Goal: Information Seeking & Learning: Learn about a topic

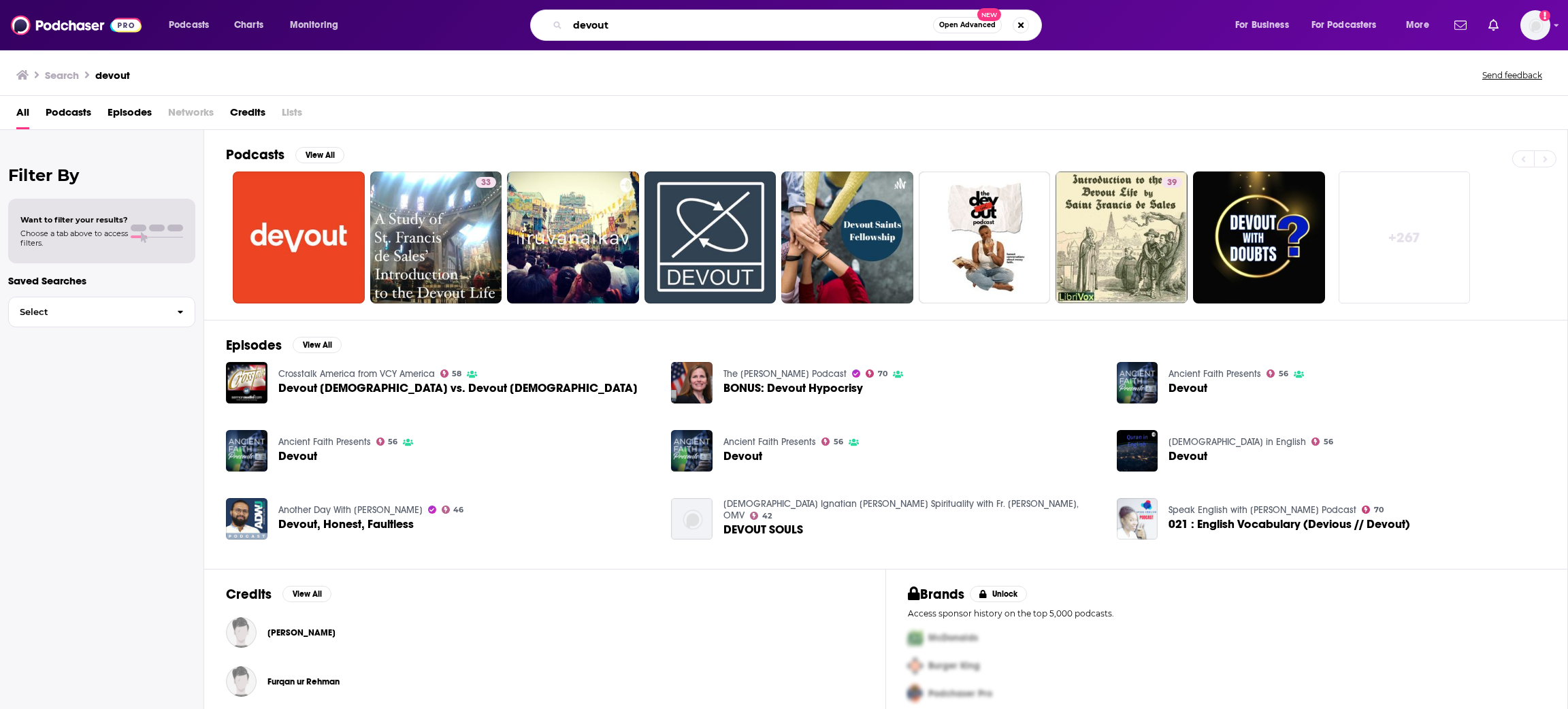
drag, startPoint x: 616, startPoint y: 25, endPoint x: 530, endPoint y: 14, distance: 86.7
click at [530, 14] on div "devout Open Advanced New" at bounding box center [799, 25] width 843 height 32
type input "[PERSON_NAME]"
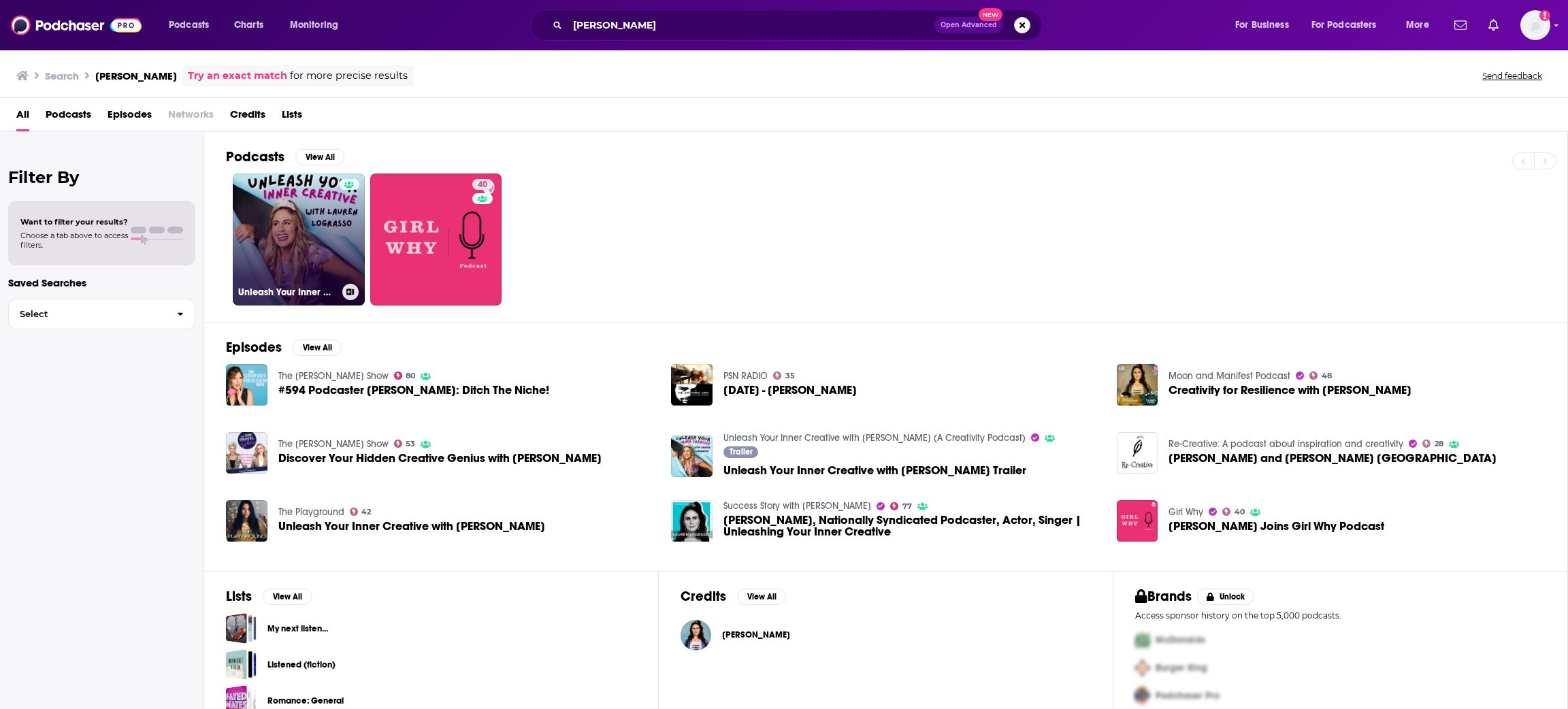
click at [347, 253] on div at bounding box center [349, 232] width 20 height 105
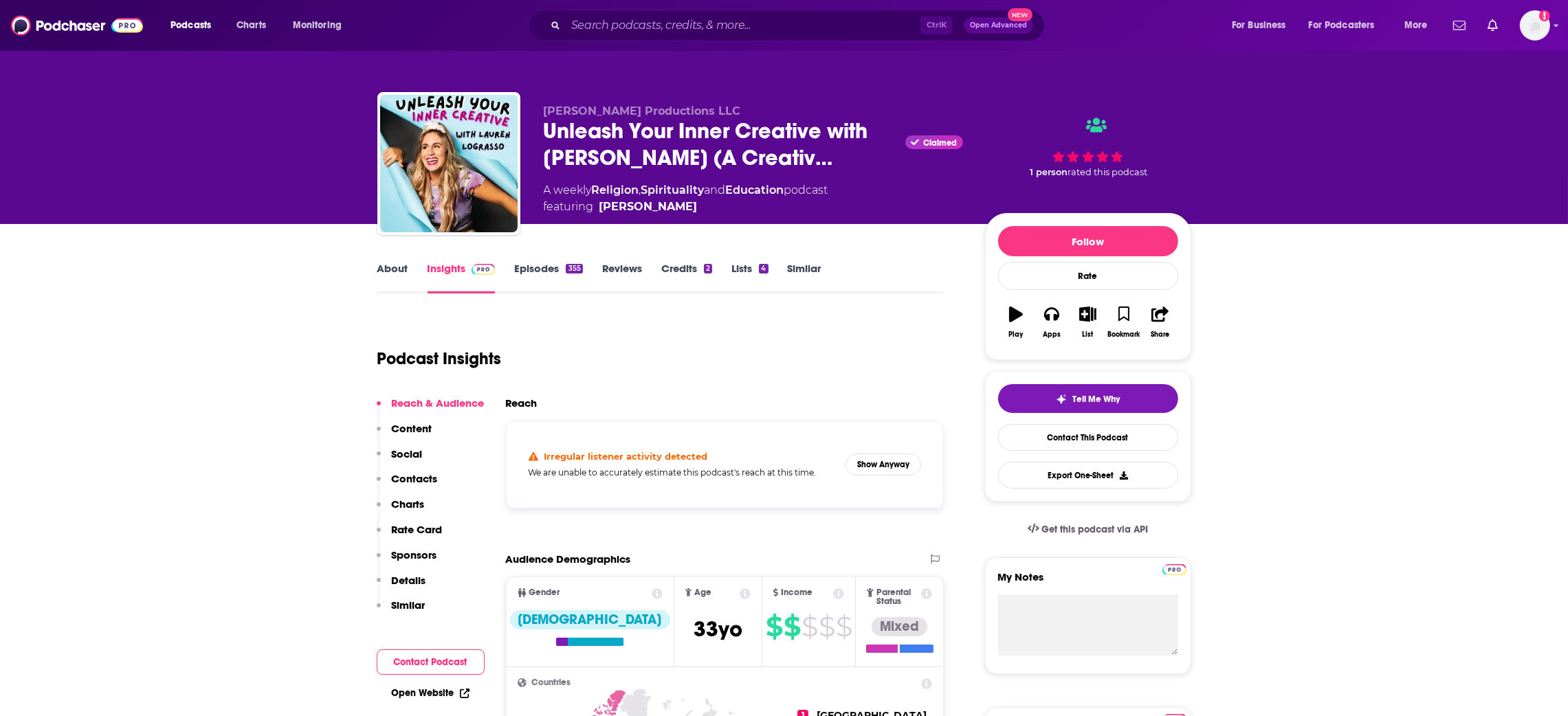
click at [534, 268] on link "Episodes 355" at bounding box center [547, 278] width 68 height 32
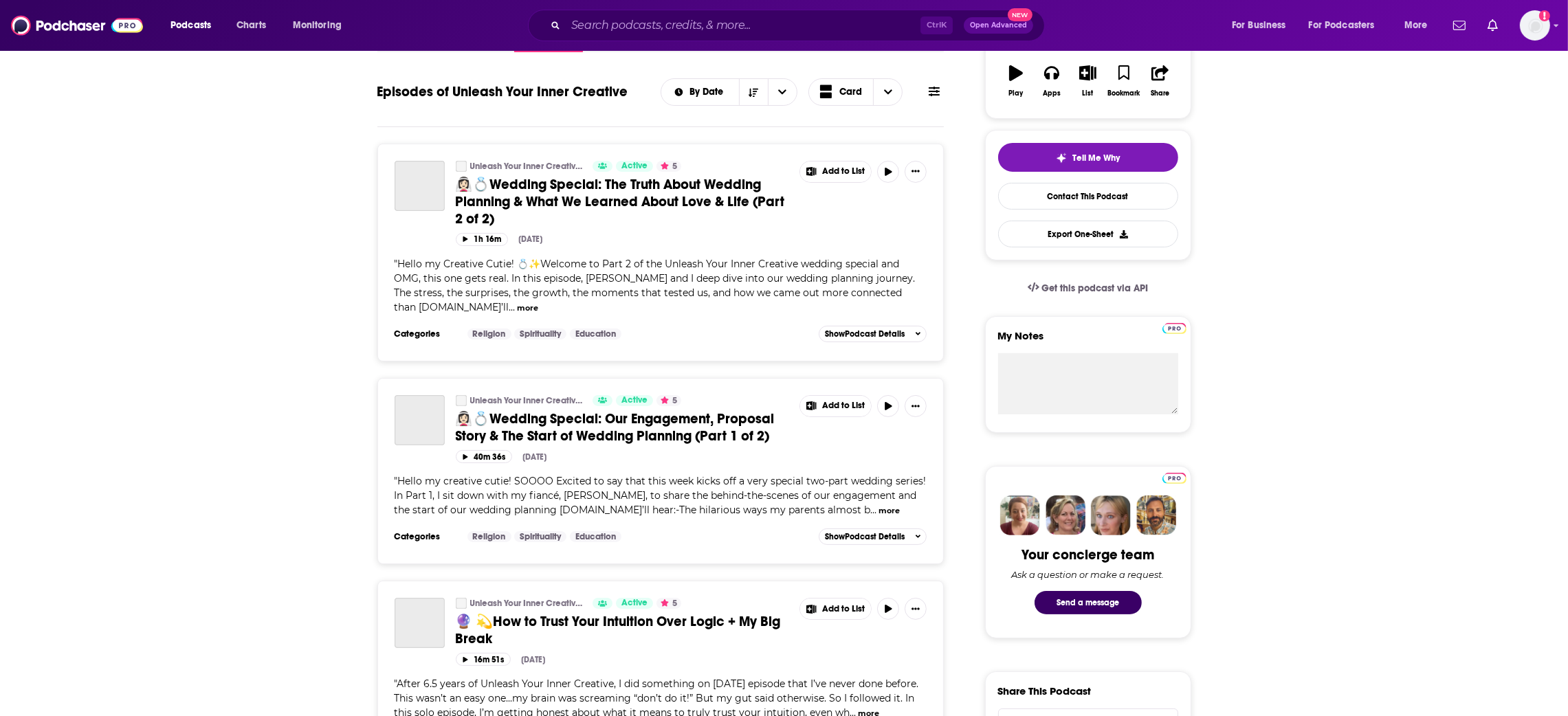
scroll to position [206, 0]
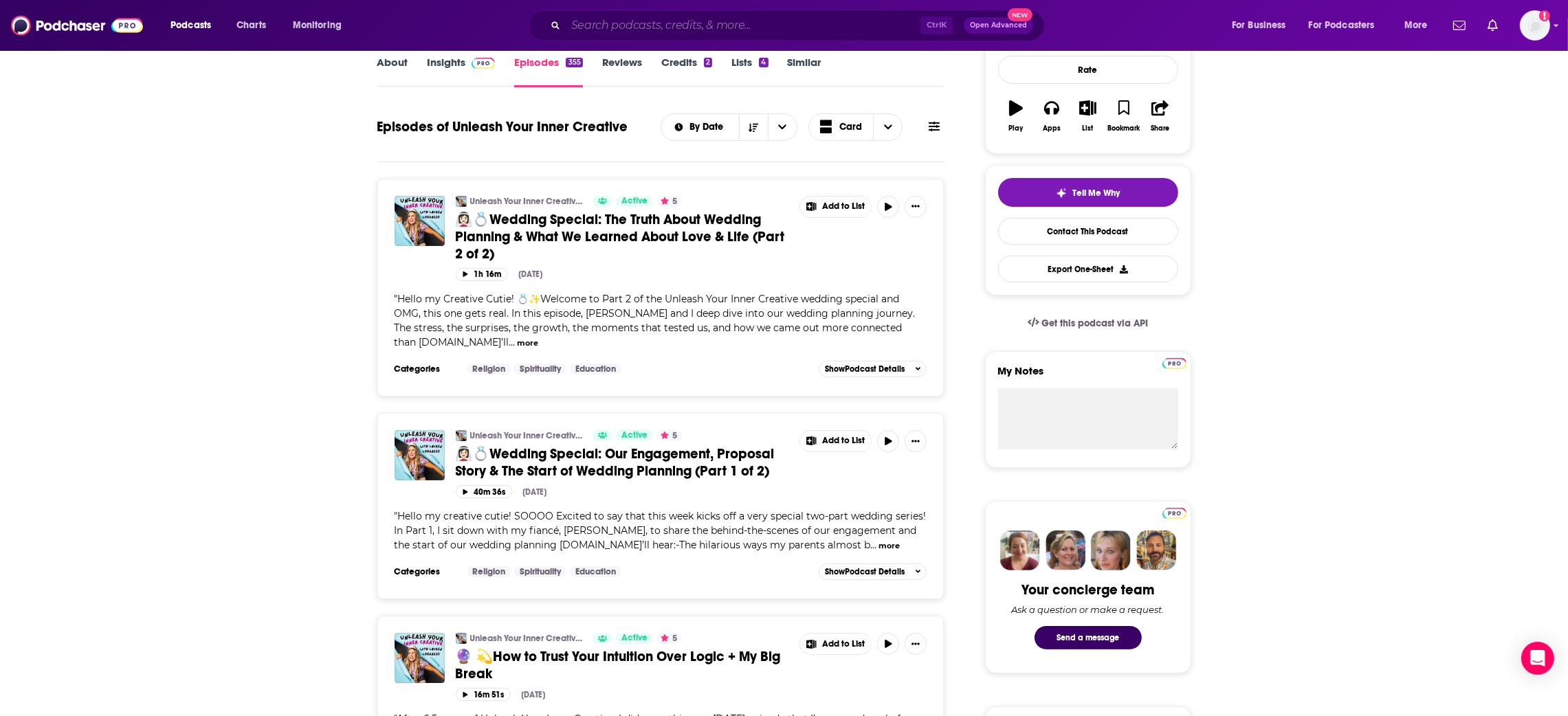
click at [605, 29] on input "Search podcasts, credits, & more..." at bounding box center [742, 26] width 355 height 22
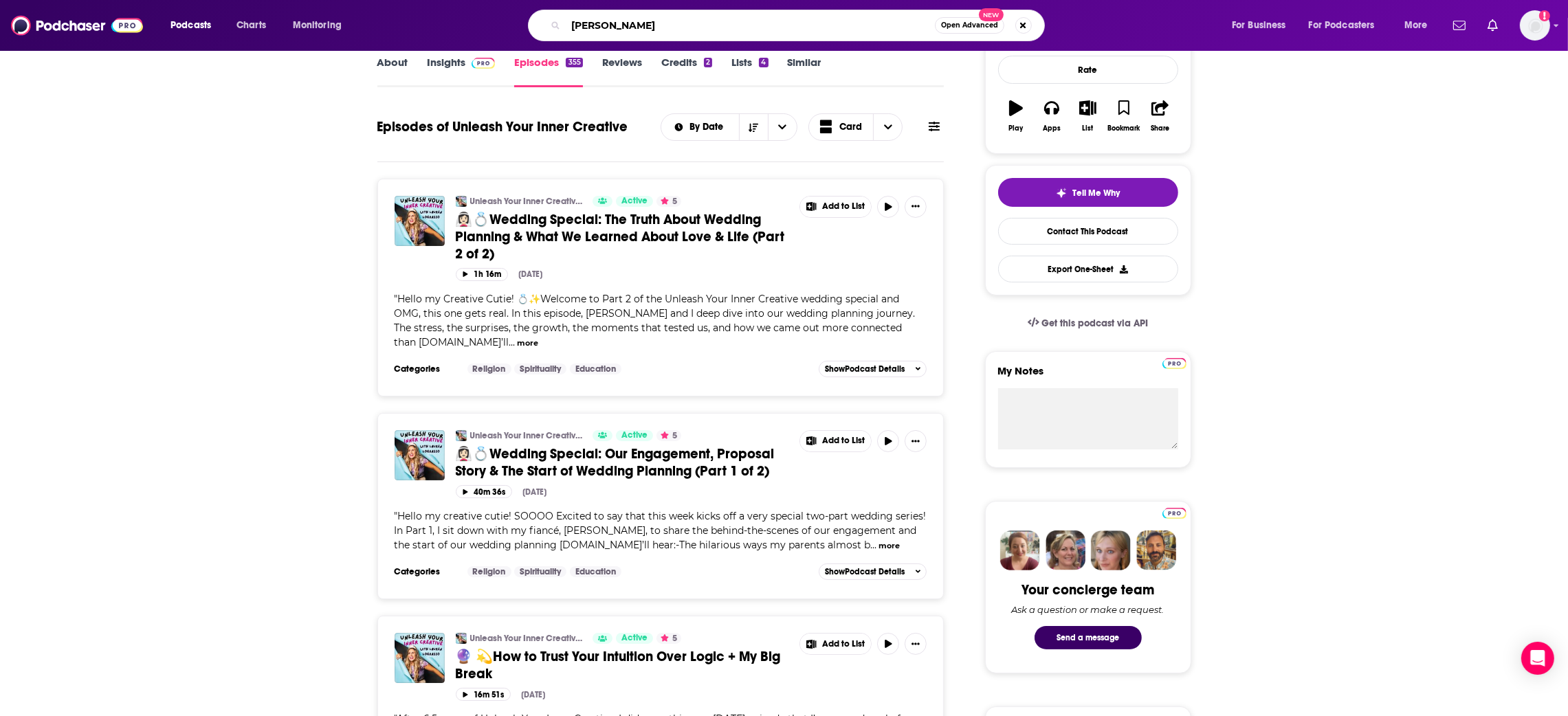
type input "[PERSON_NAME]"
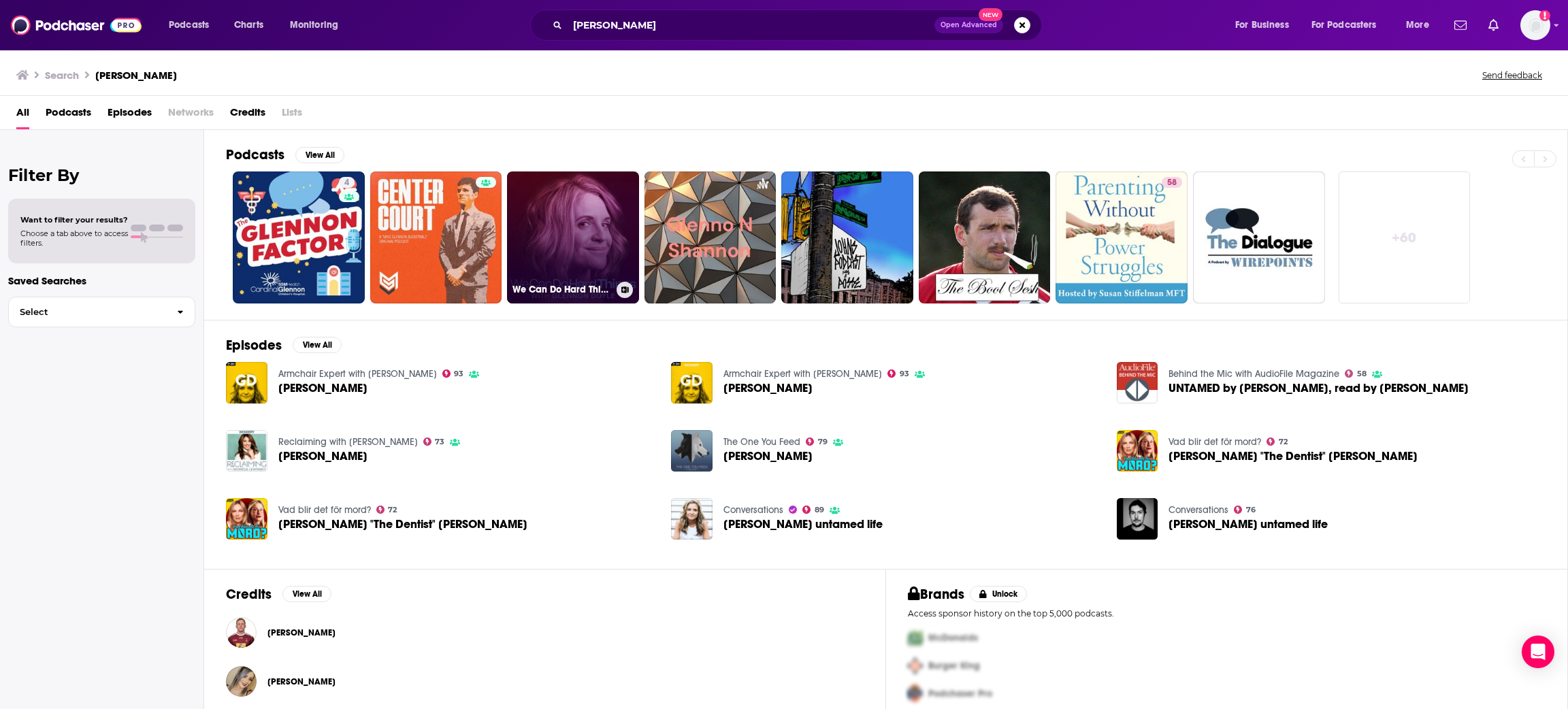
click at [588, 268] on link "We Can Do Hard Things with [PERSON_NAME]" at bounding box center [573, 237] width 132 height 132
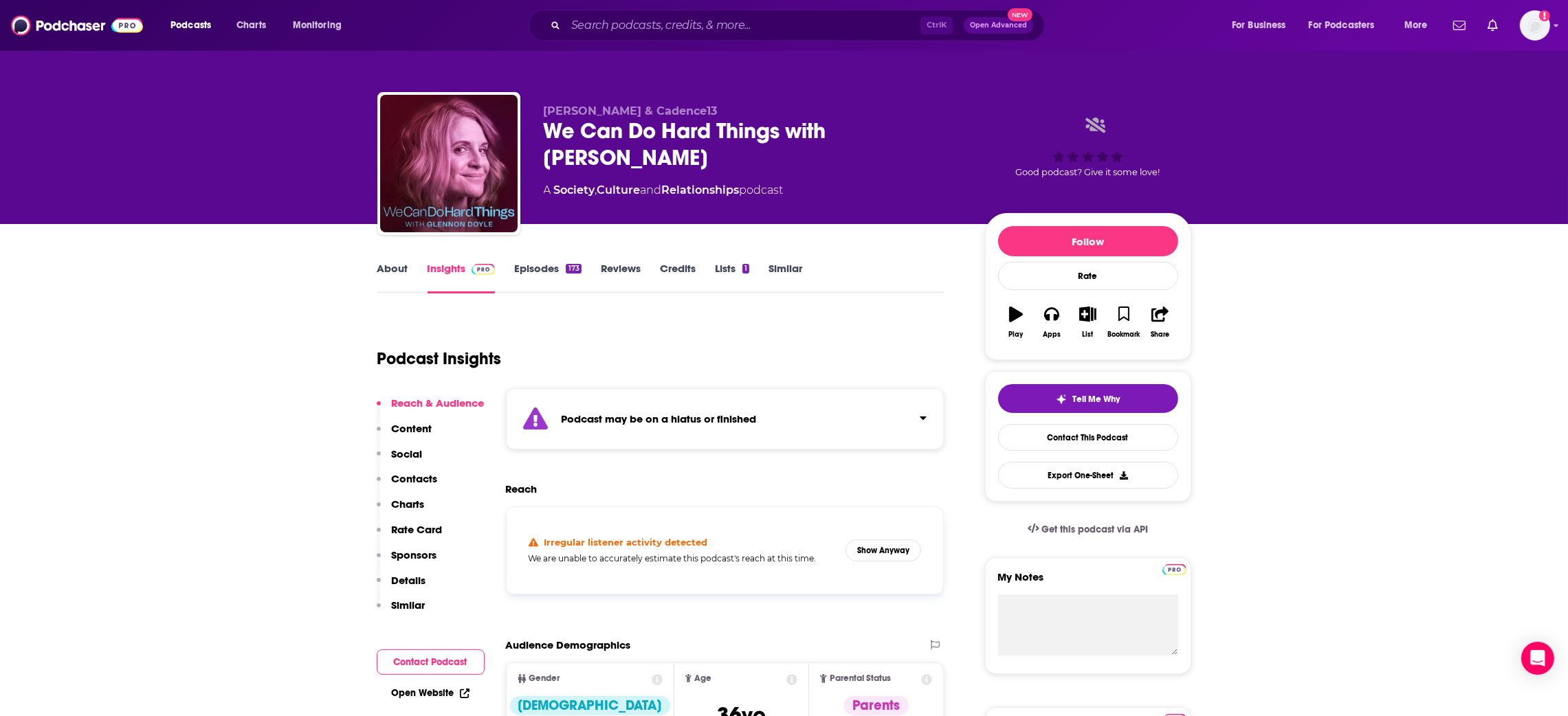
click at [554, 264] on link "Episodes 173" at bounding box center [547, 278] width 67 height 32
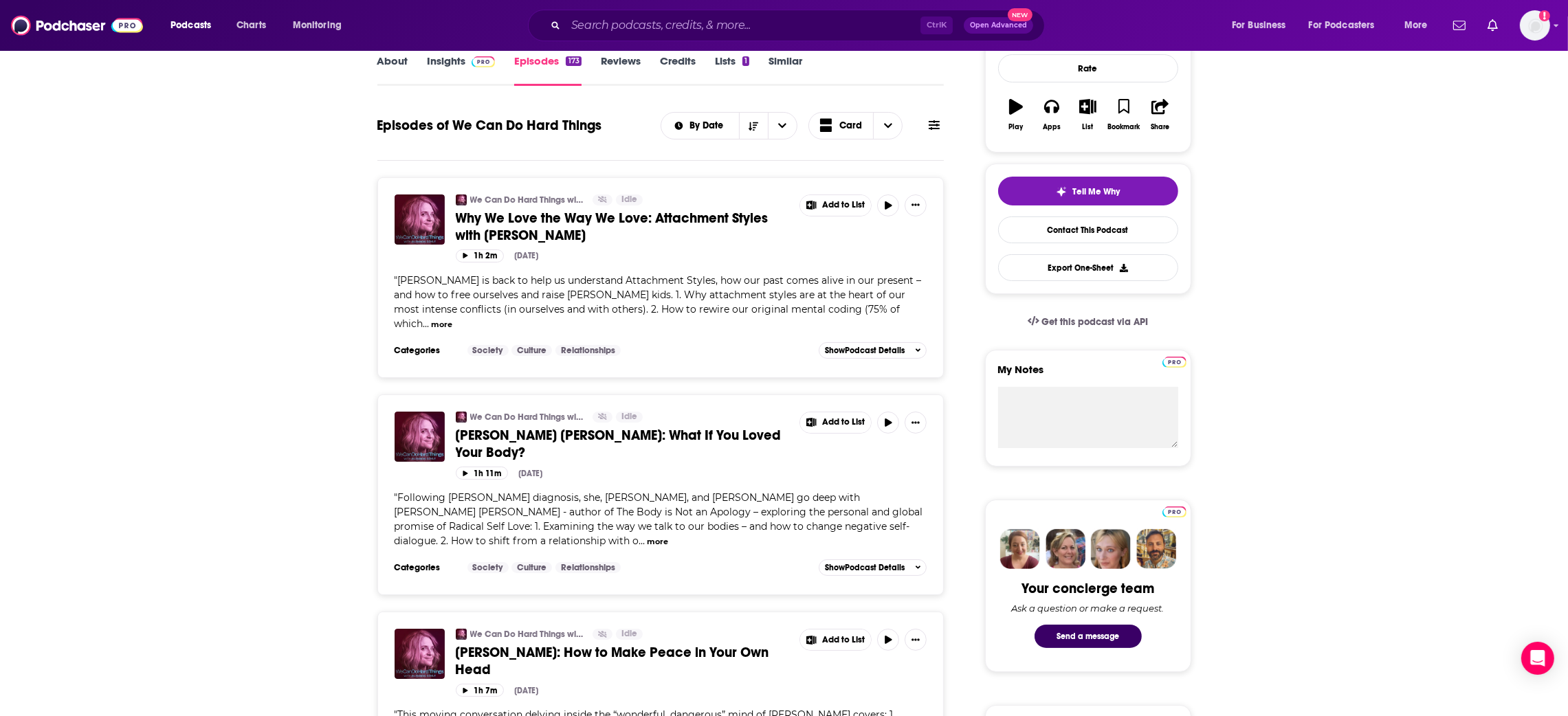
scroll to position [206, 0]
